Goal: Transaction & Acquisition: Purchase product/service

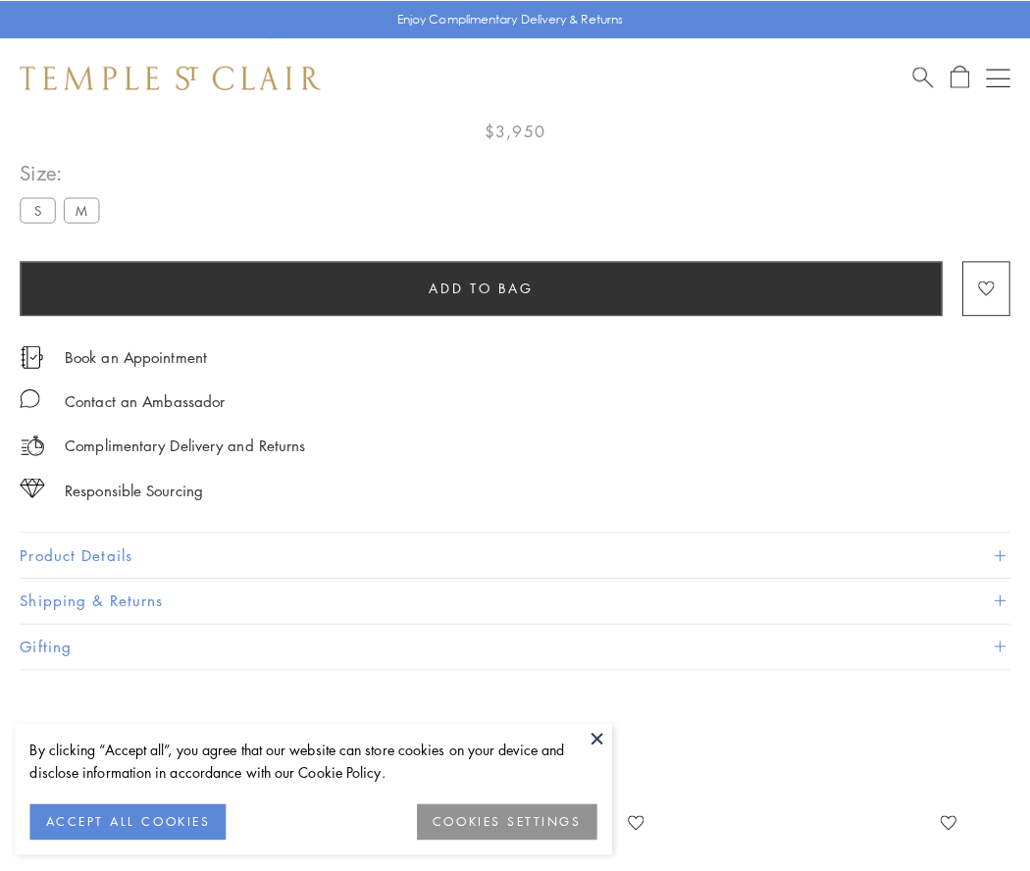
scroll to position [116, 0]
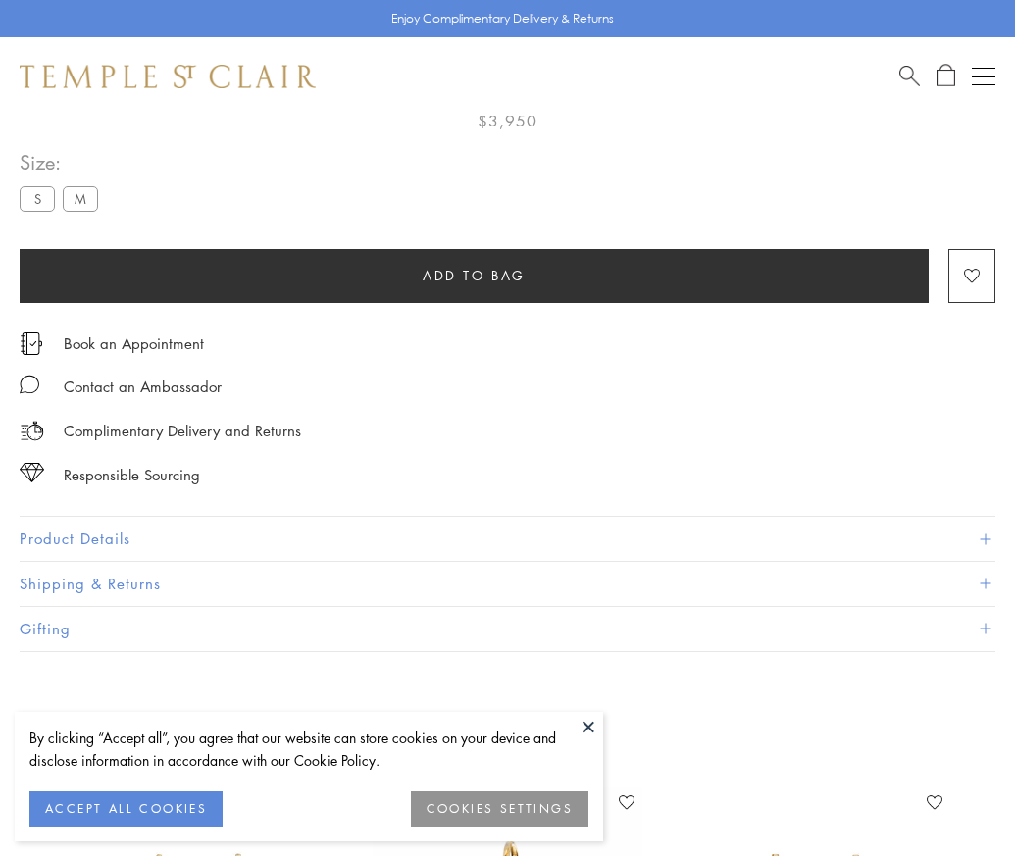
click at [474, 275] on span "Add to bag" at bounding box center [474, 276] width 103 height 22
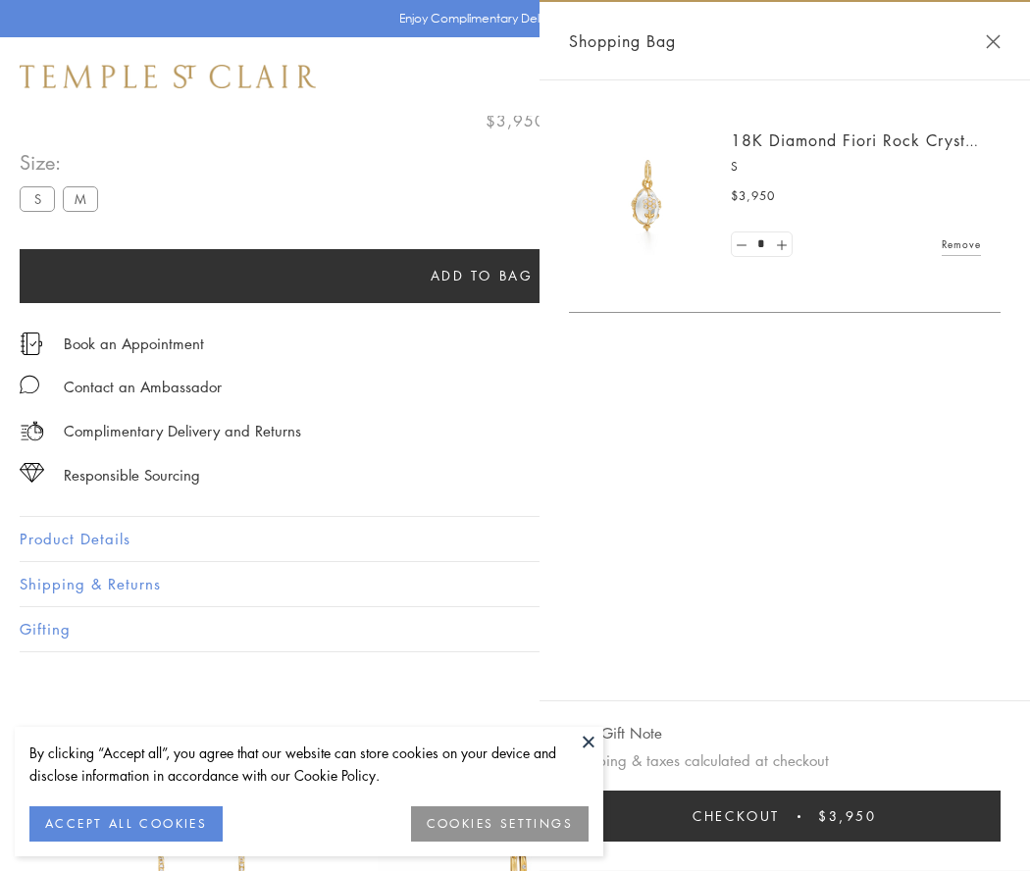
click at [790, 816] on button "Checkout $3,950" at bounding box center [785, 816] width 432 height 51
